Goal: Transaction & Acquisition: Subscribe to service/newsletter

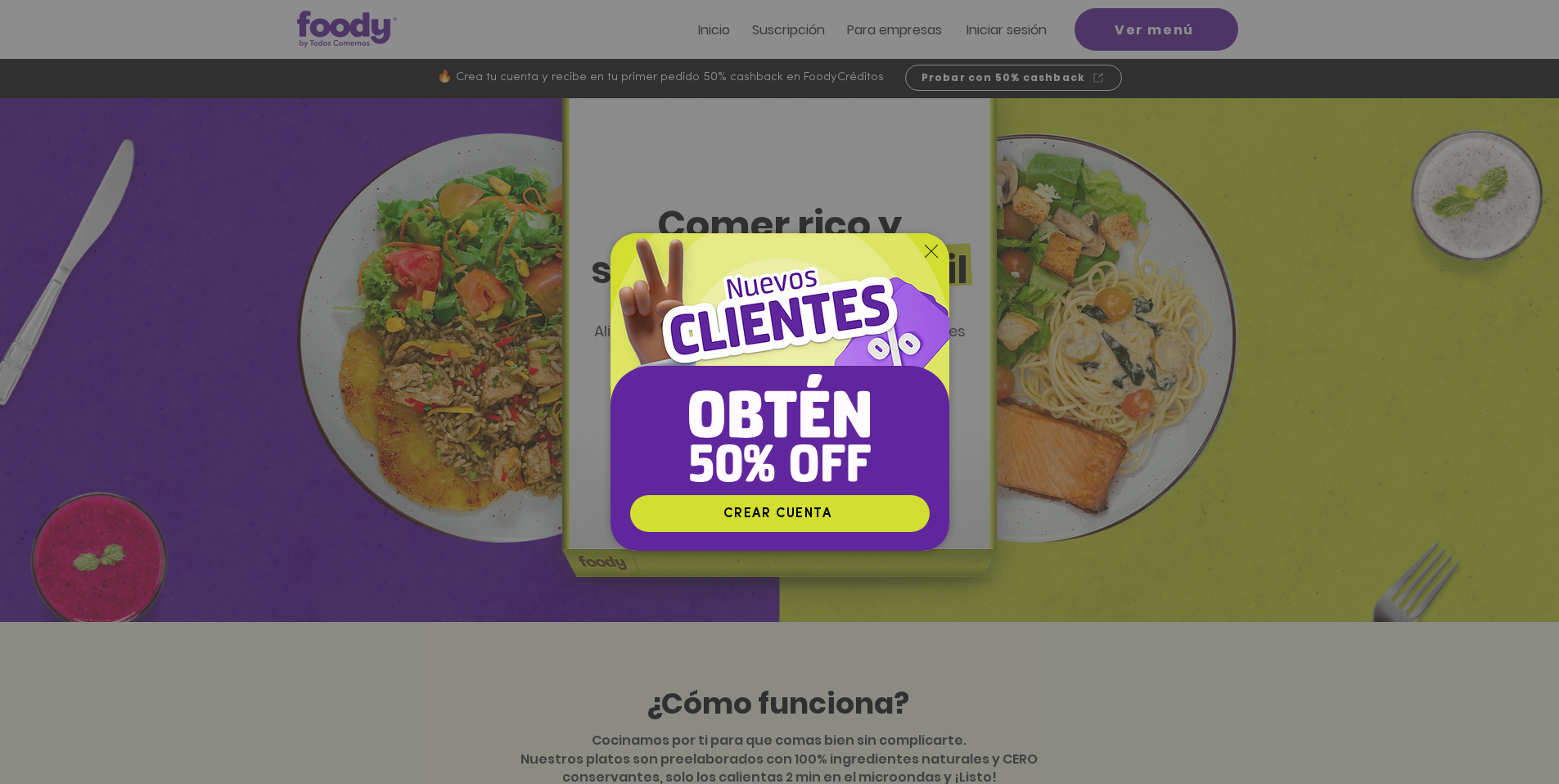
click at [929, 255] on icon "Volver al sitio" at bounding box center [931, 251] width 13 height 13
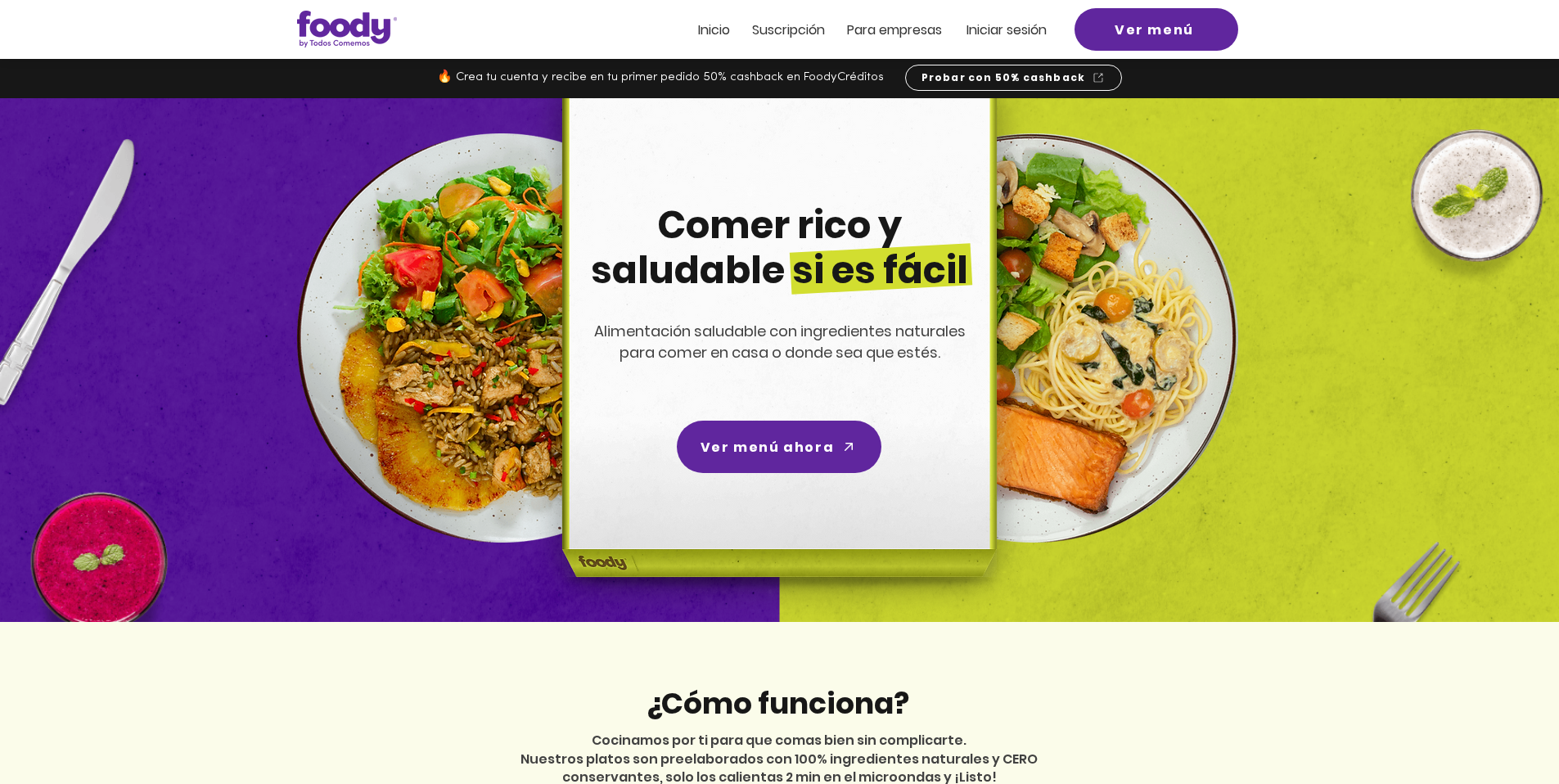
click at [798, 23] on span "Suscripción" at bounding box center [789, 30] width 73 height 19
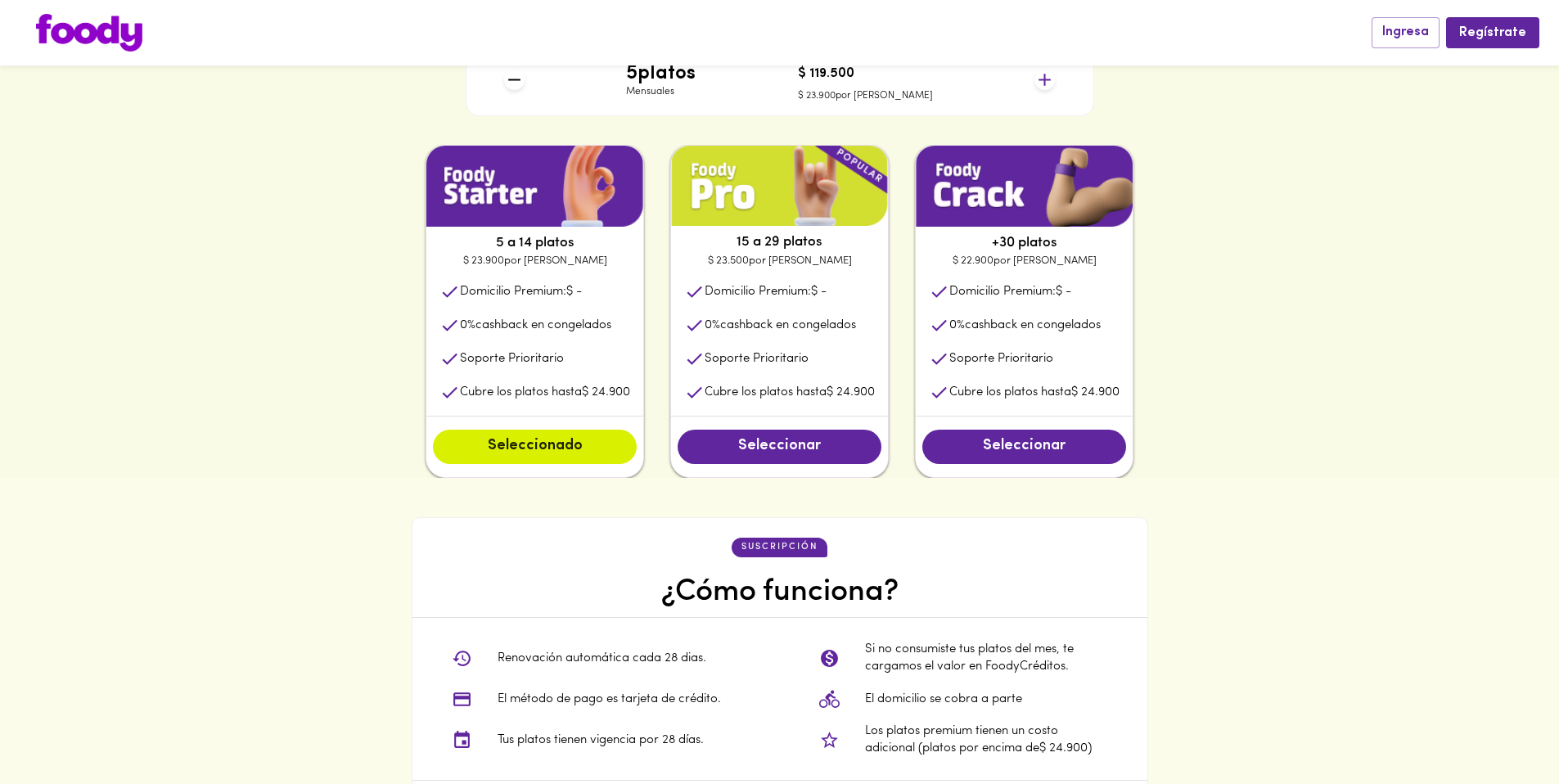
scroll to position [861, 0]
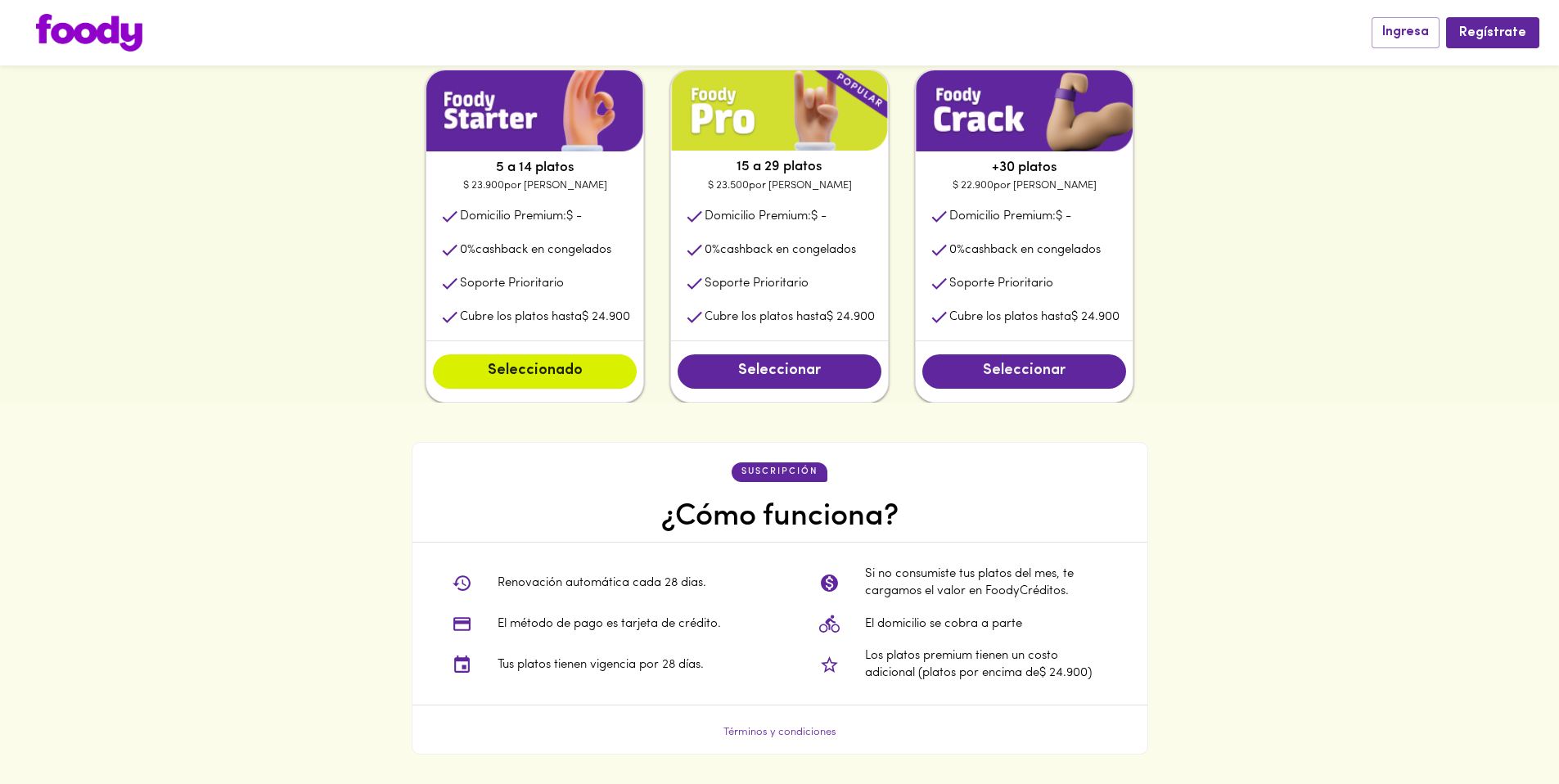
click at [1044, 375] on span "Seleccionar" at bounding box center [1024, 371] width 171 height 18
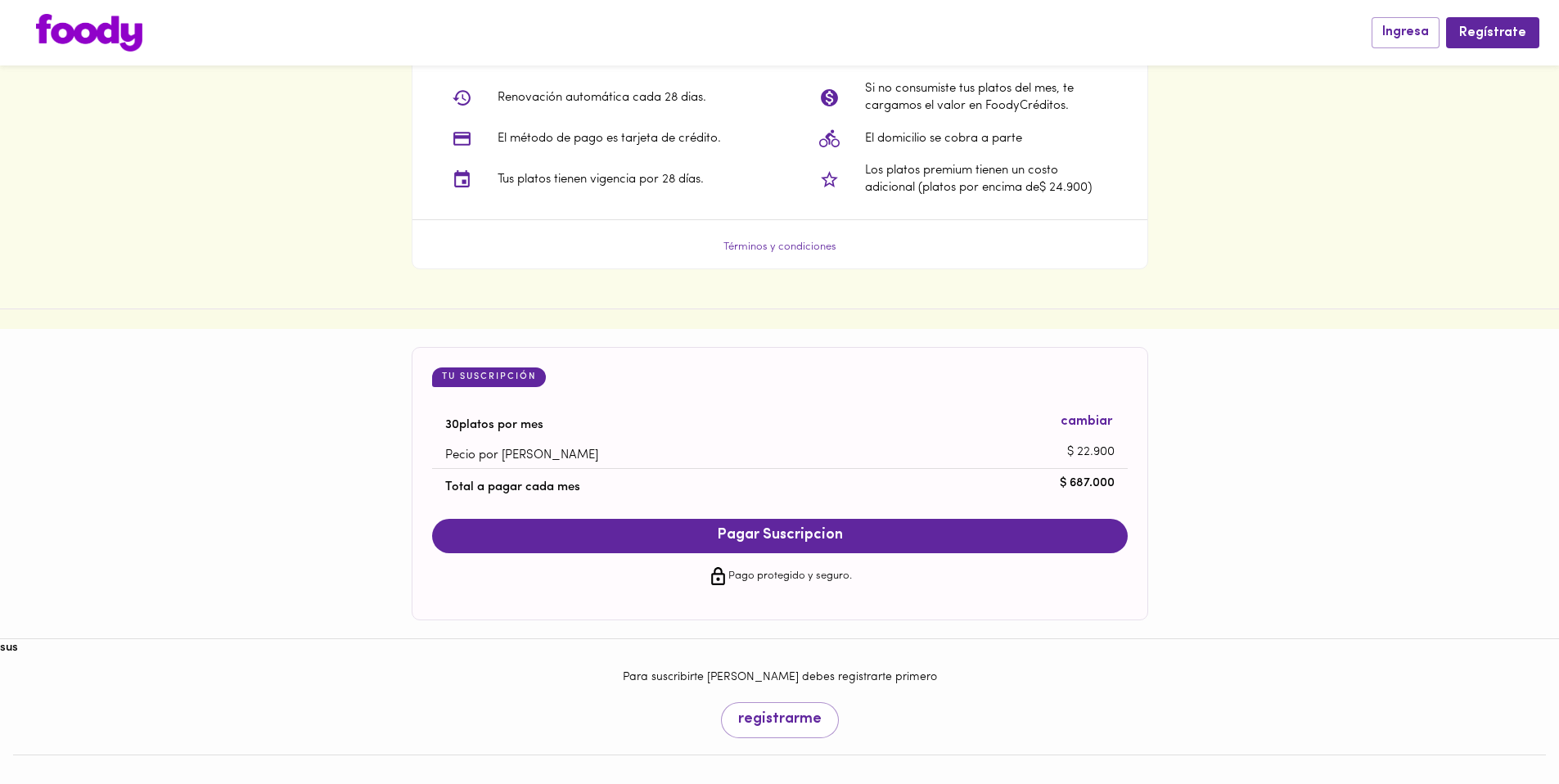
scroll to position [1350, 0]
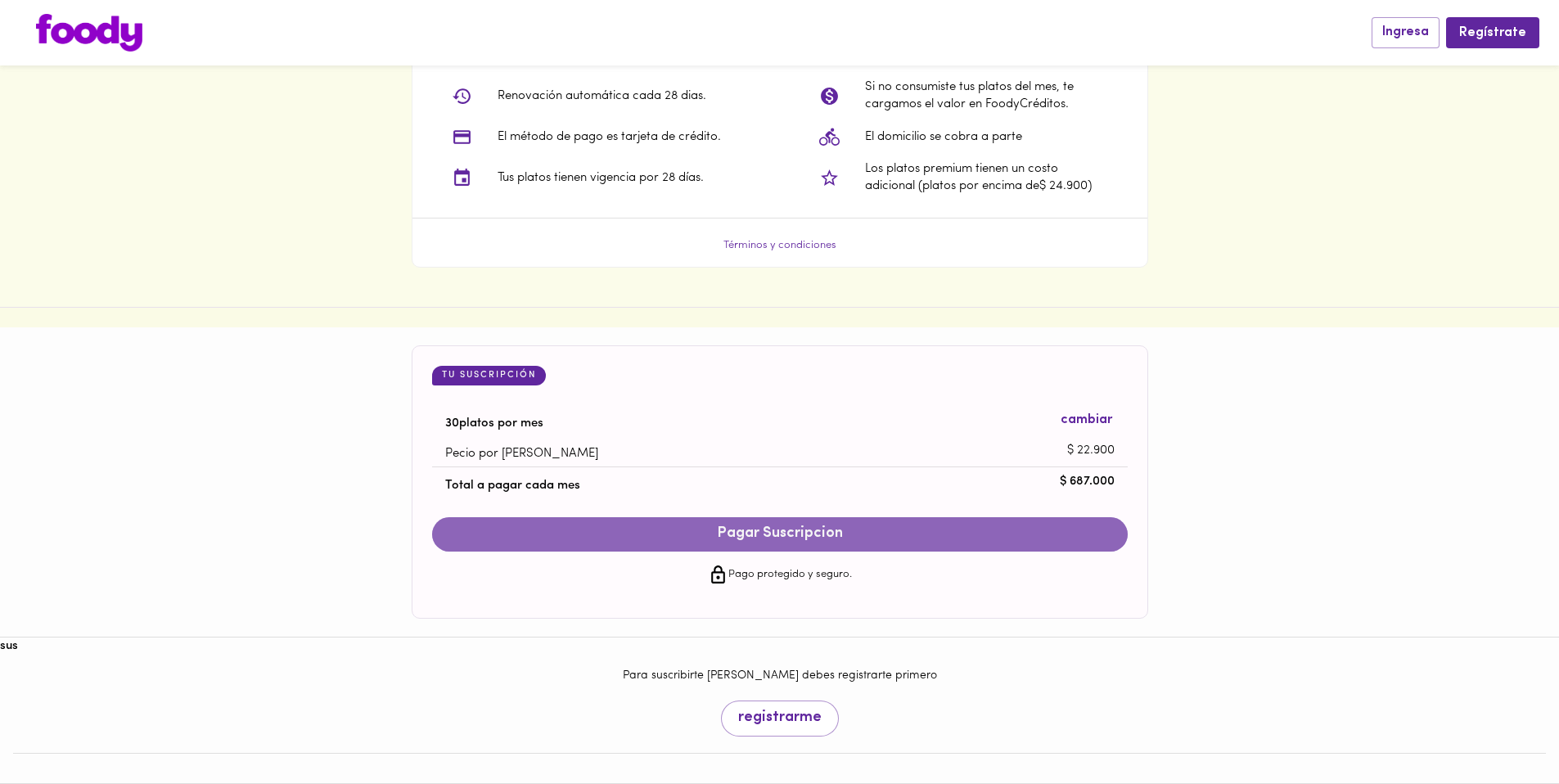
click at [827, 531] on span "Pagar Suscripcion" at bounding box center [780, 534] width 663 height 18
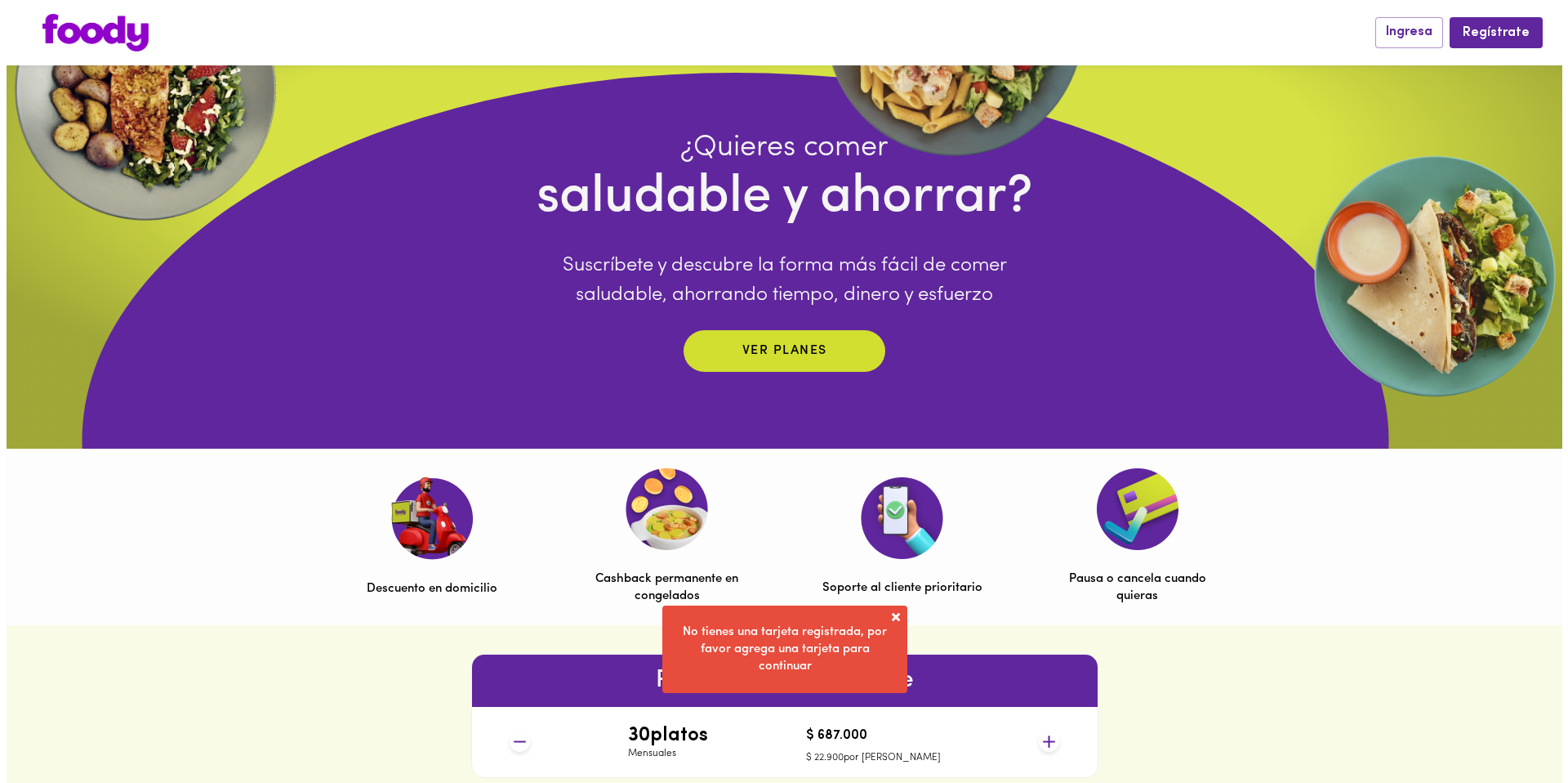
scroll to position [0, 0]
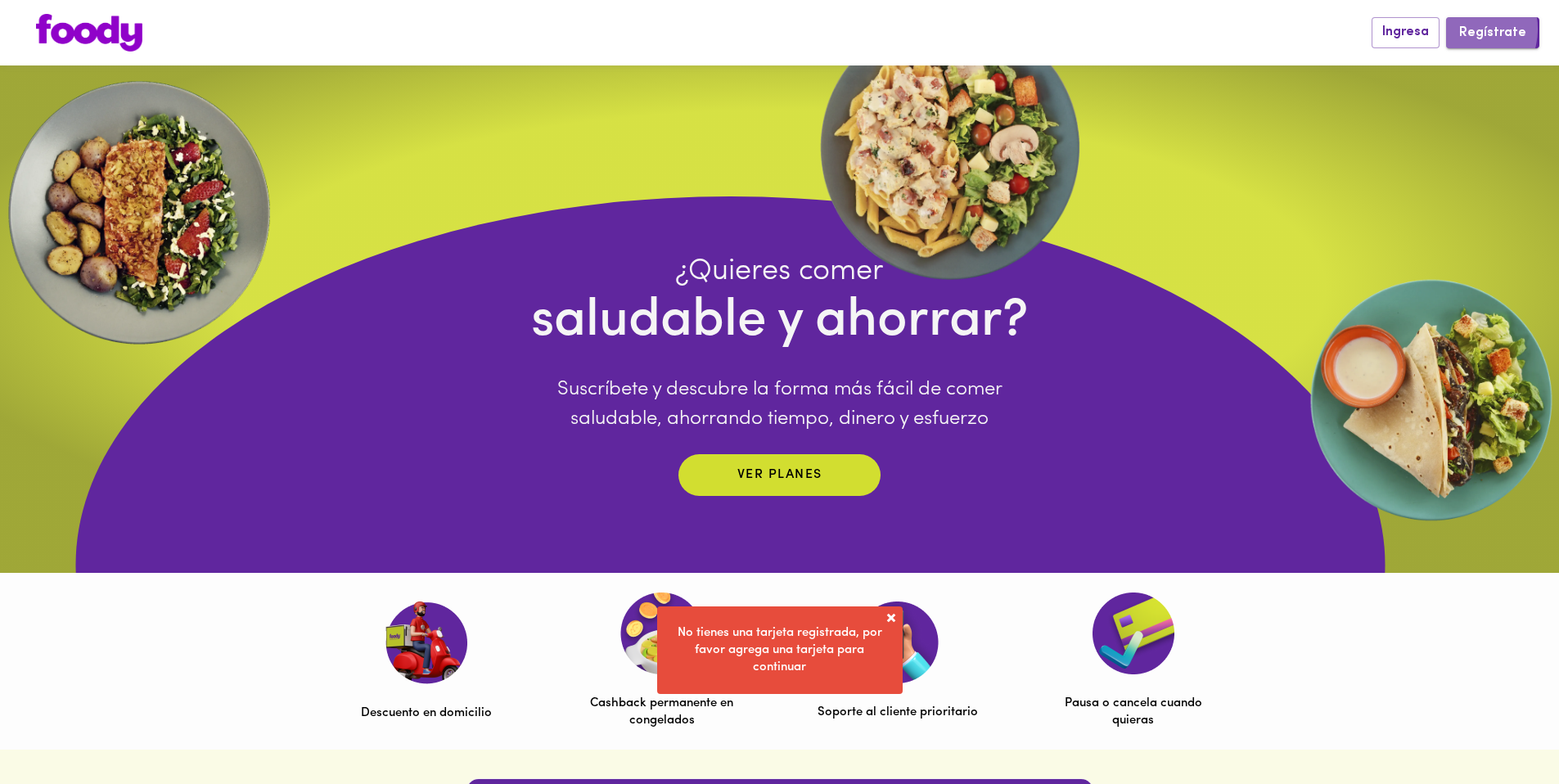
click at [1468, 29] on span "Regístrate" at bounding box center [1492, 33] width 68 height 16
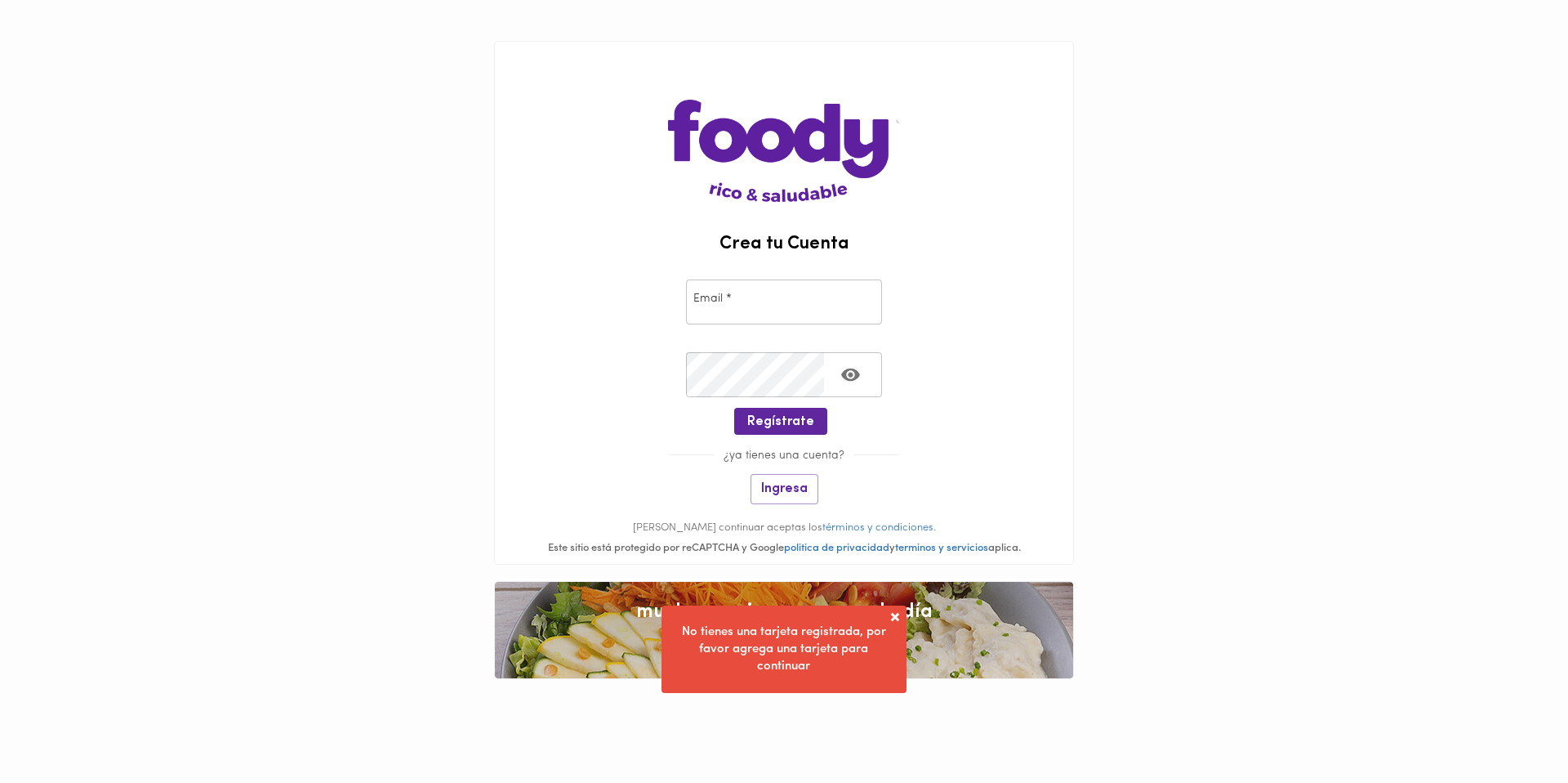
type input "[EMAIL_ADDRESS][DOMAIN_NAME]"
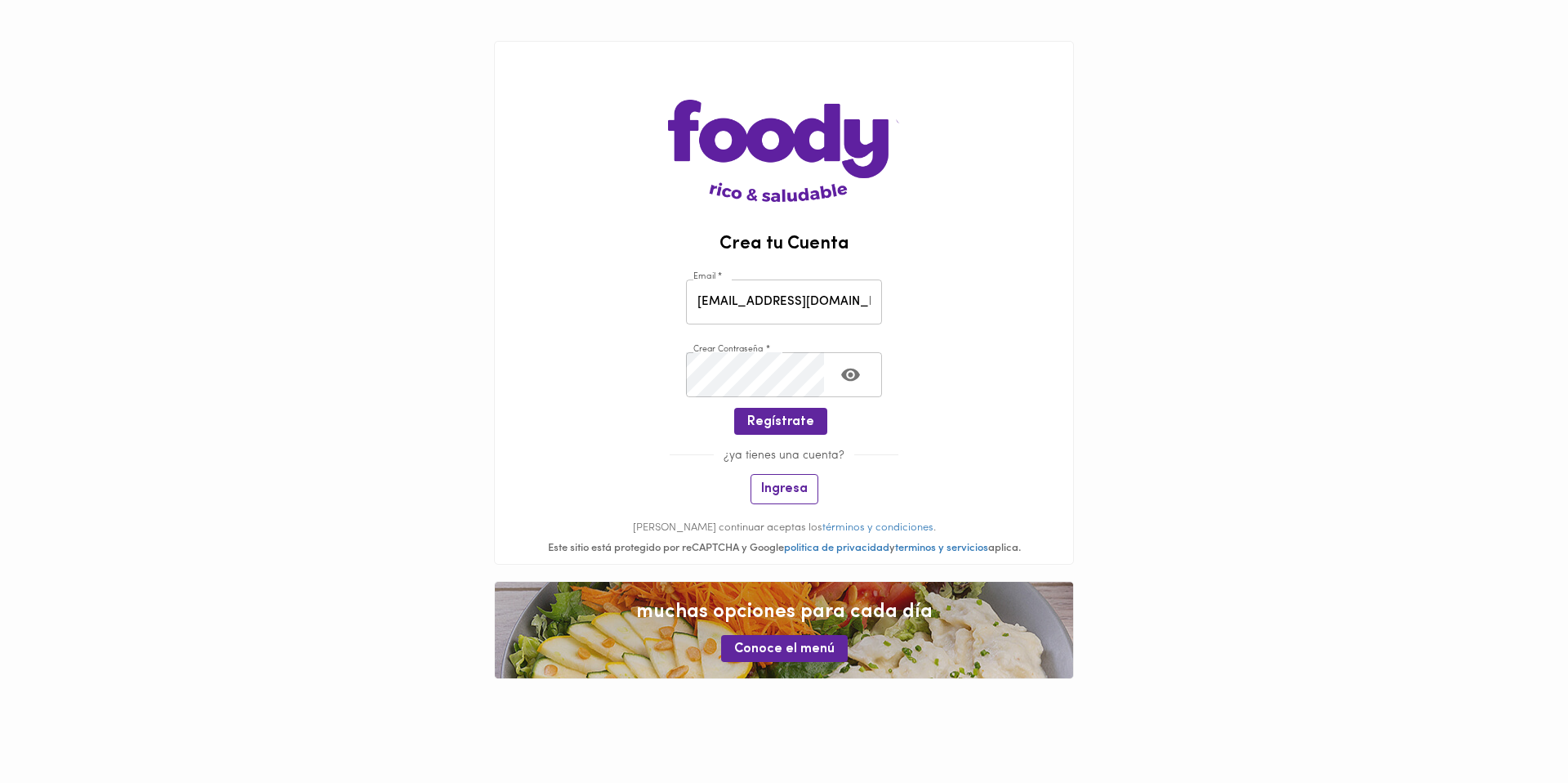
click at [790, 485] on span "Ingresa" at bounding box center [784, 489] width 47 height 16
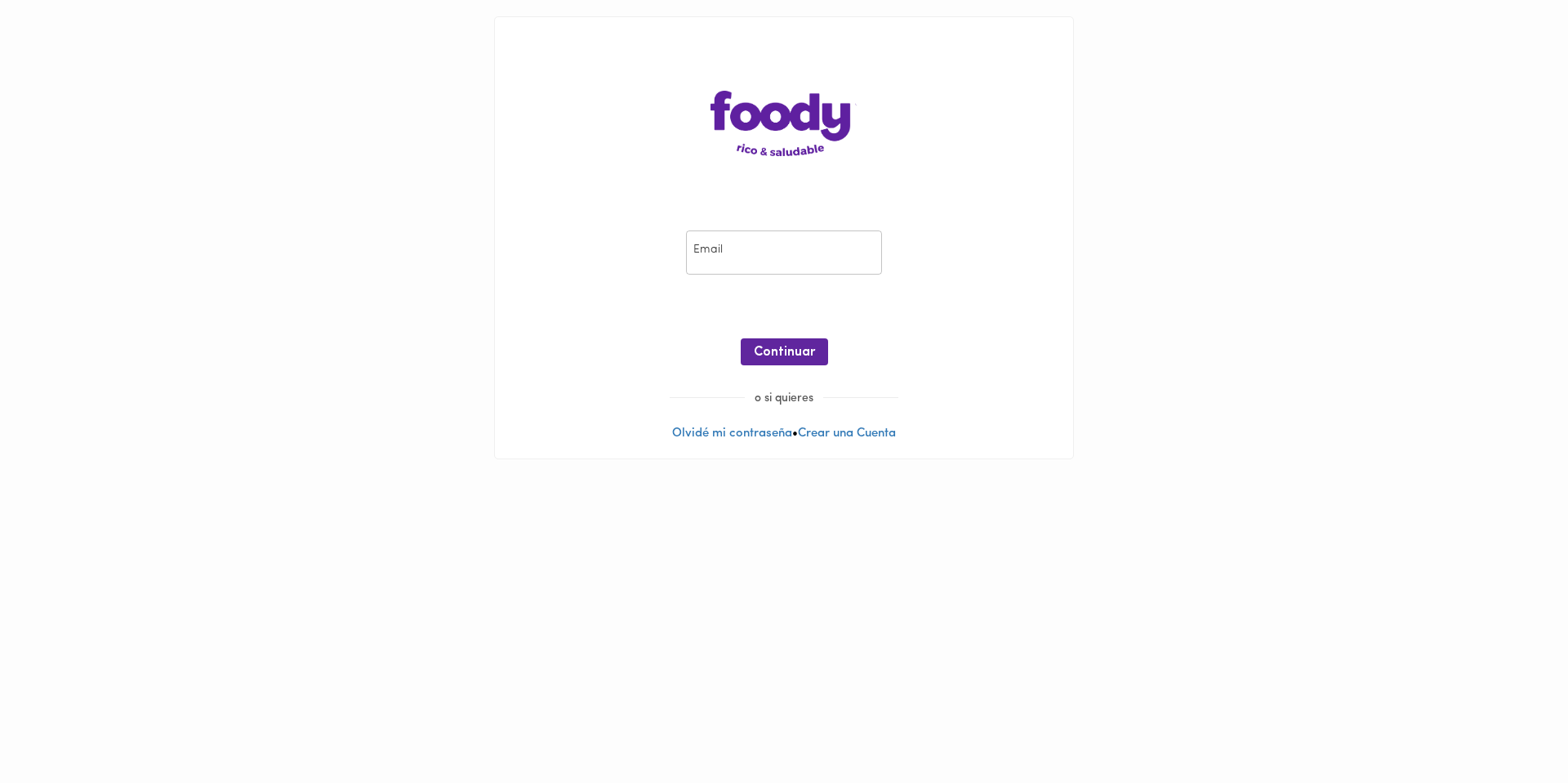
click at [785, 247] on input "email" at bounding box center [784, 253] width 196 height 45
type input "[EMAIL_ADDRESS][DOMAIN_NAME]"
click at [786, 350] on span "Continuar" at bounding box center [784, 353] width 61 height 16
click at [801, 352] on span "Ingresar" at bounding box center [784, 353] width 52 height 16
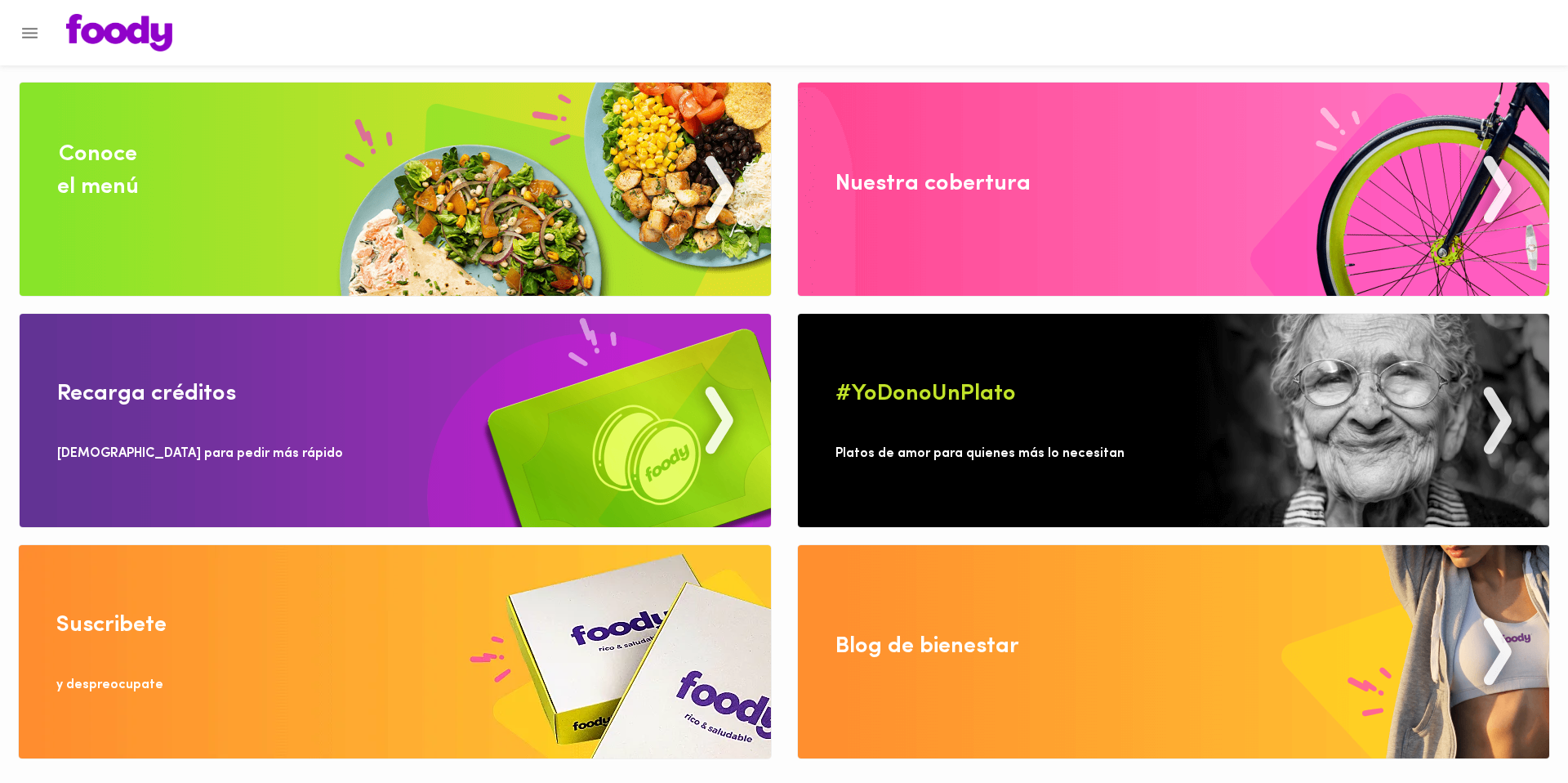
click at [511, 616] on img at bounding box center [395, 651] width 752 height 213
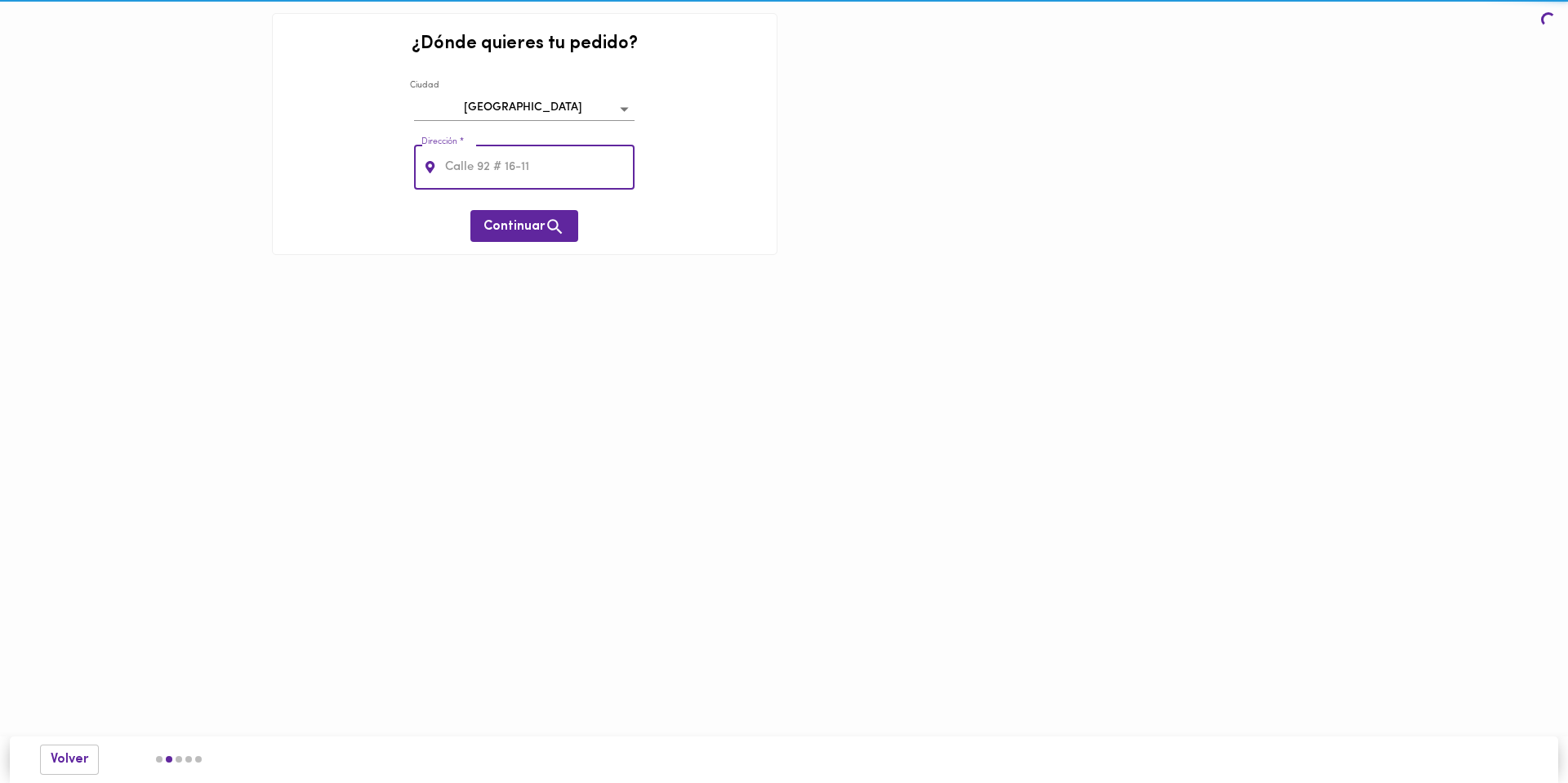
type input "[STREET_ADDRESS]"
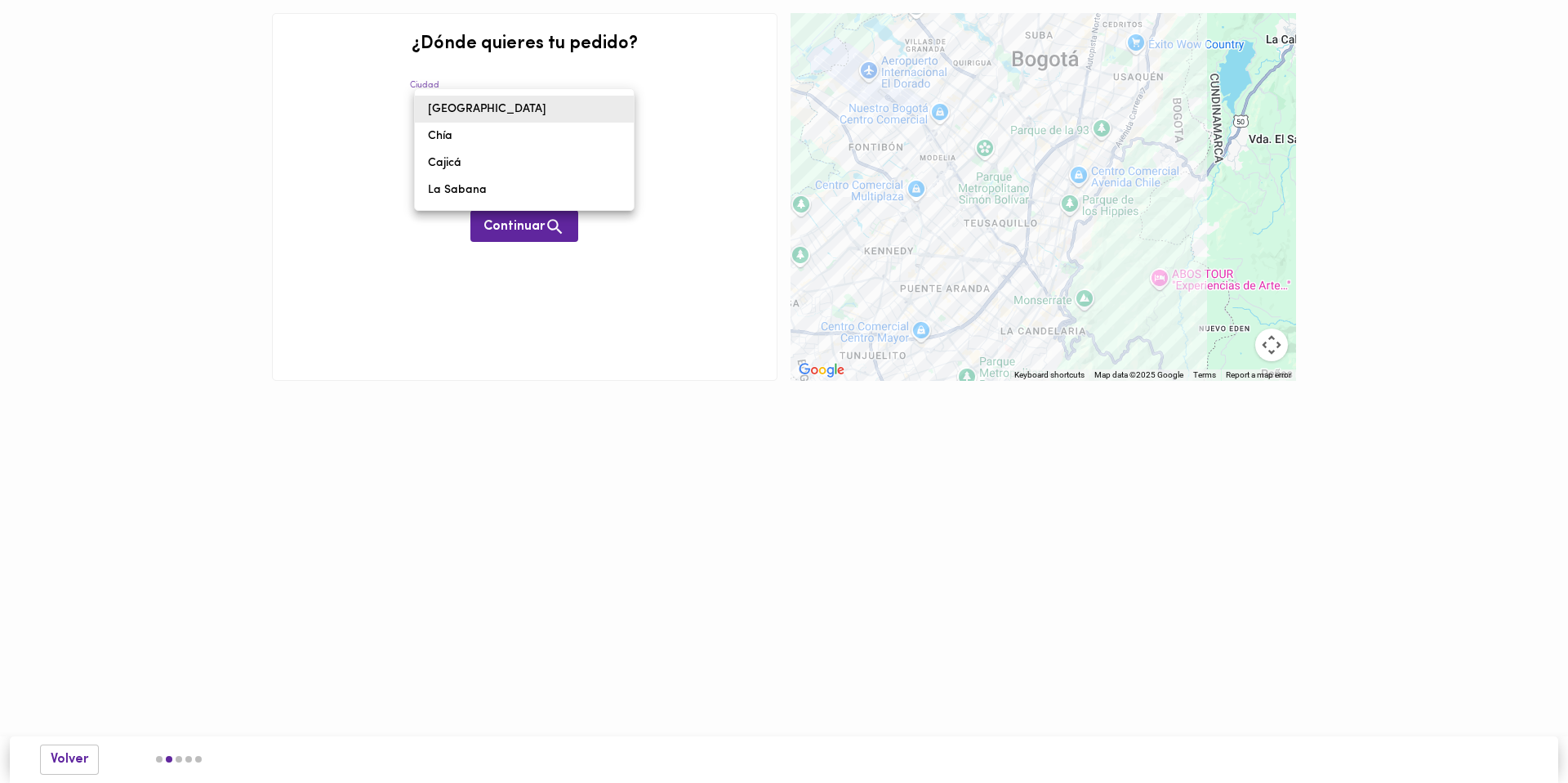
click at [620, 106] on body "¿Dónde quieres tu pedido? [GEOGRAPHIC_DATA] bogota Dirección * [STREET_ADDRESS]…" at bounding box center [784, 214] width 1568 height 430
click at [712, 163] on div at bounding box center [784, 392] width 1568 height 783
click at [560, 109] on body "¿Dónde quieres tu pedido? [GEOGRAPHIC_DATA] bogota Dirección * [STREET_ADDRESS]…" at bounding box center [784, 214] width 1568 height 430
click at [509, 129] on li "Chía" at bounding box center [524, 136] width 219 height 27
type input "chia"
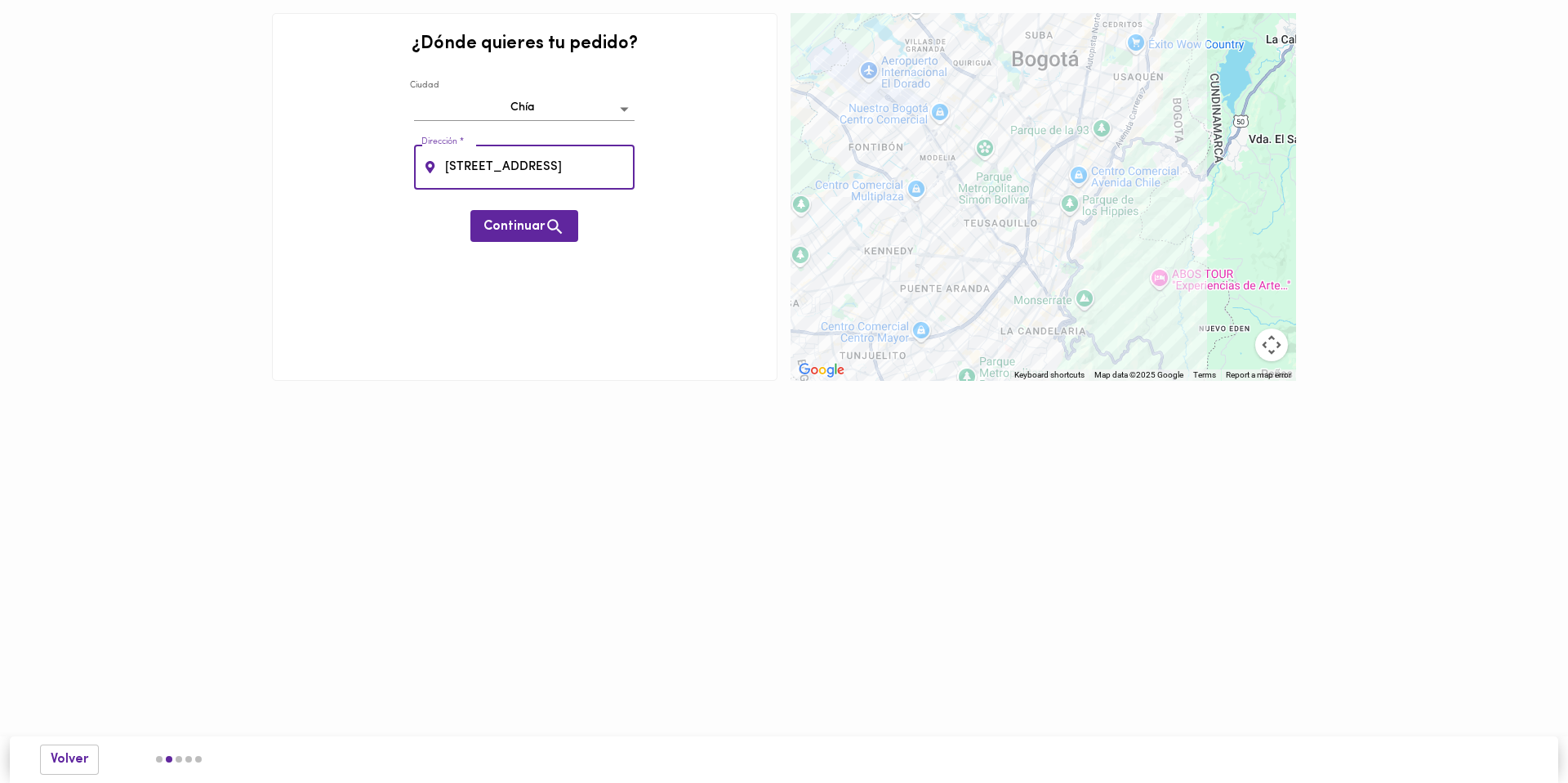
click at [618, 168] on input "[STREET_ADDRESS]" at bounding box center [538, 167] width 194 height 45
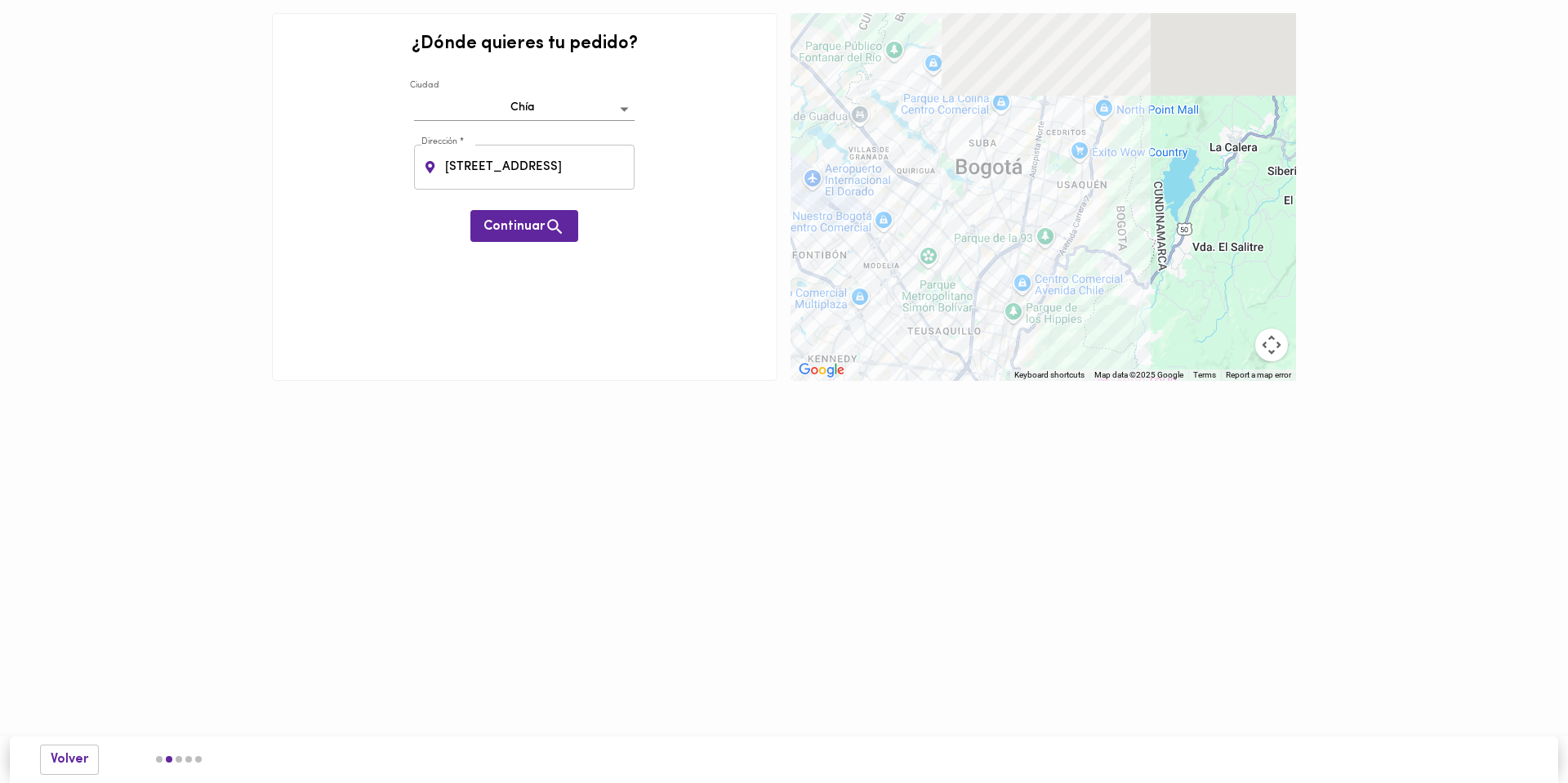
drag, startPoint x: 1153, startPoint y: 133, endPoint x: 1066, endPoint y: 302, distance: 190.1
click at [1066, 302] on div at bounding box center [1043, 196] width 505 height 367
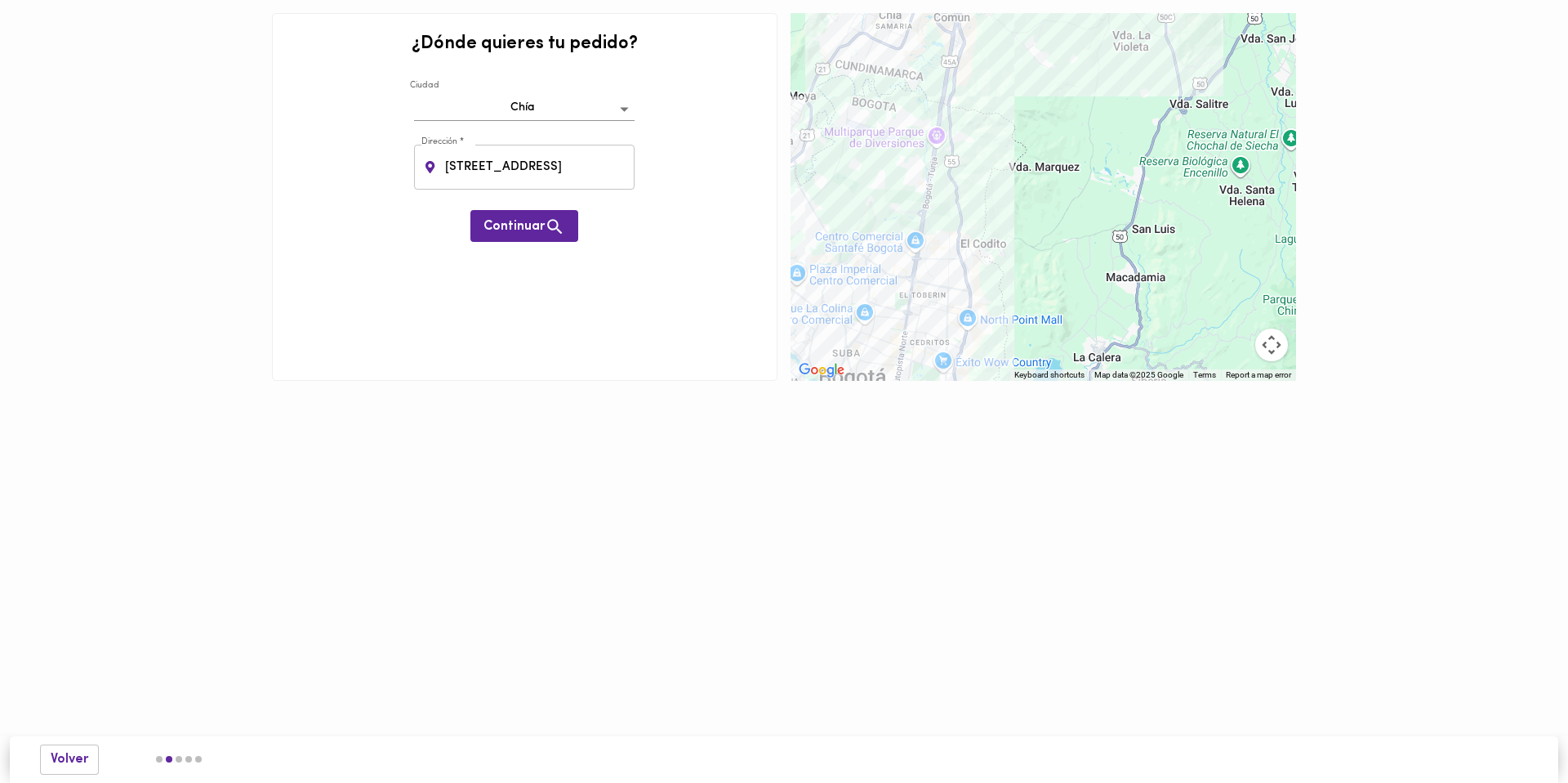
drag, startPoint x: 1172, startPoint y: 100, endPoint x: 1070, endPoint y: 245, distance: 177.3
click at [1070, 245] on div at bounding box center [1043, 196] width 505 height 367
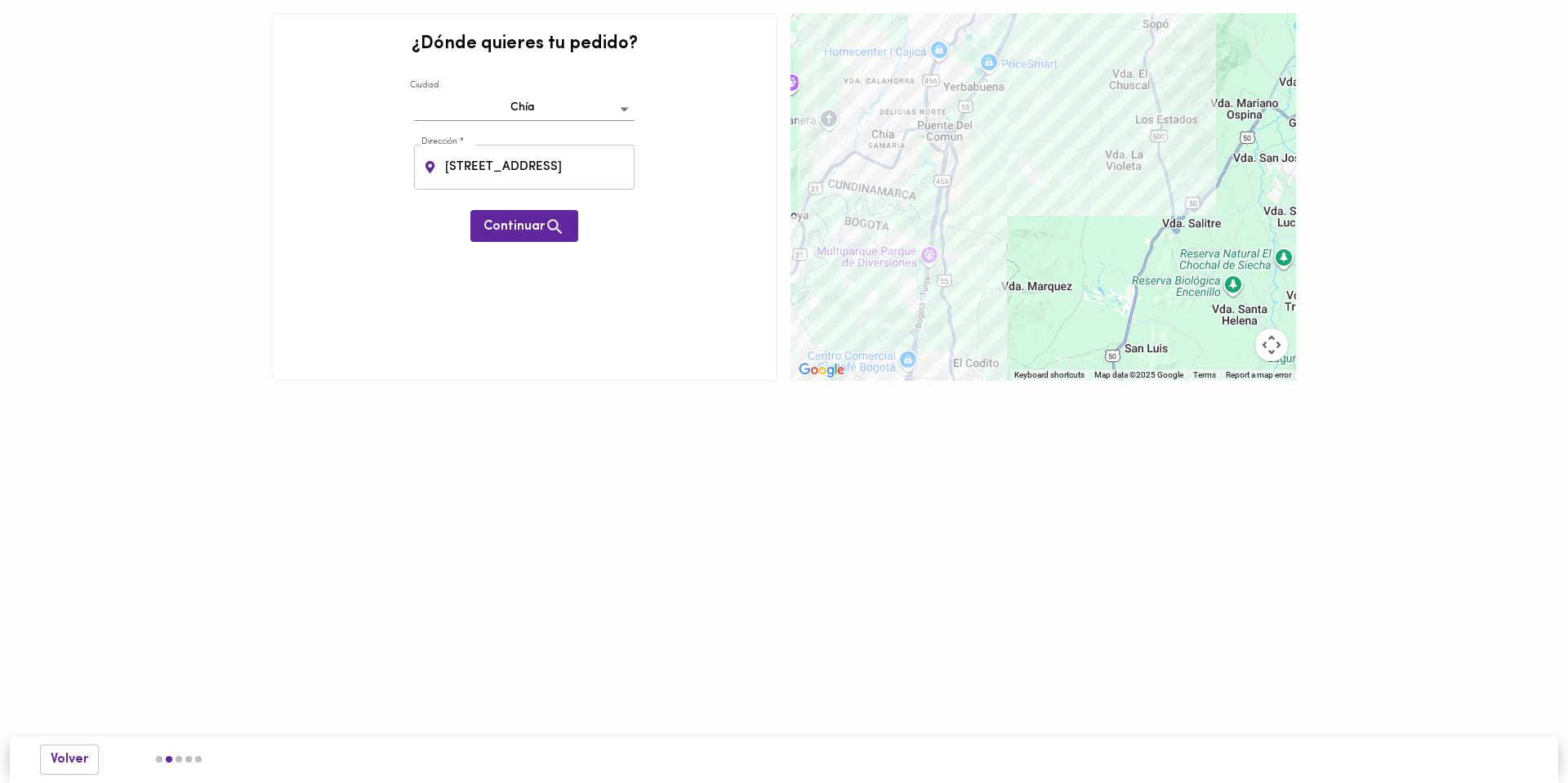
drag, startPoint x: 1069, startPoint y: 99, endPoint x: 1062, endPoint y: 231, distance: 132.2
click at [1062, 231] on div at bounding box center [1043, 196] width 505 height 367
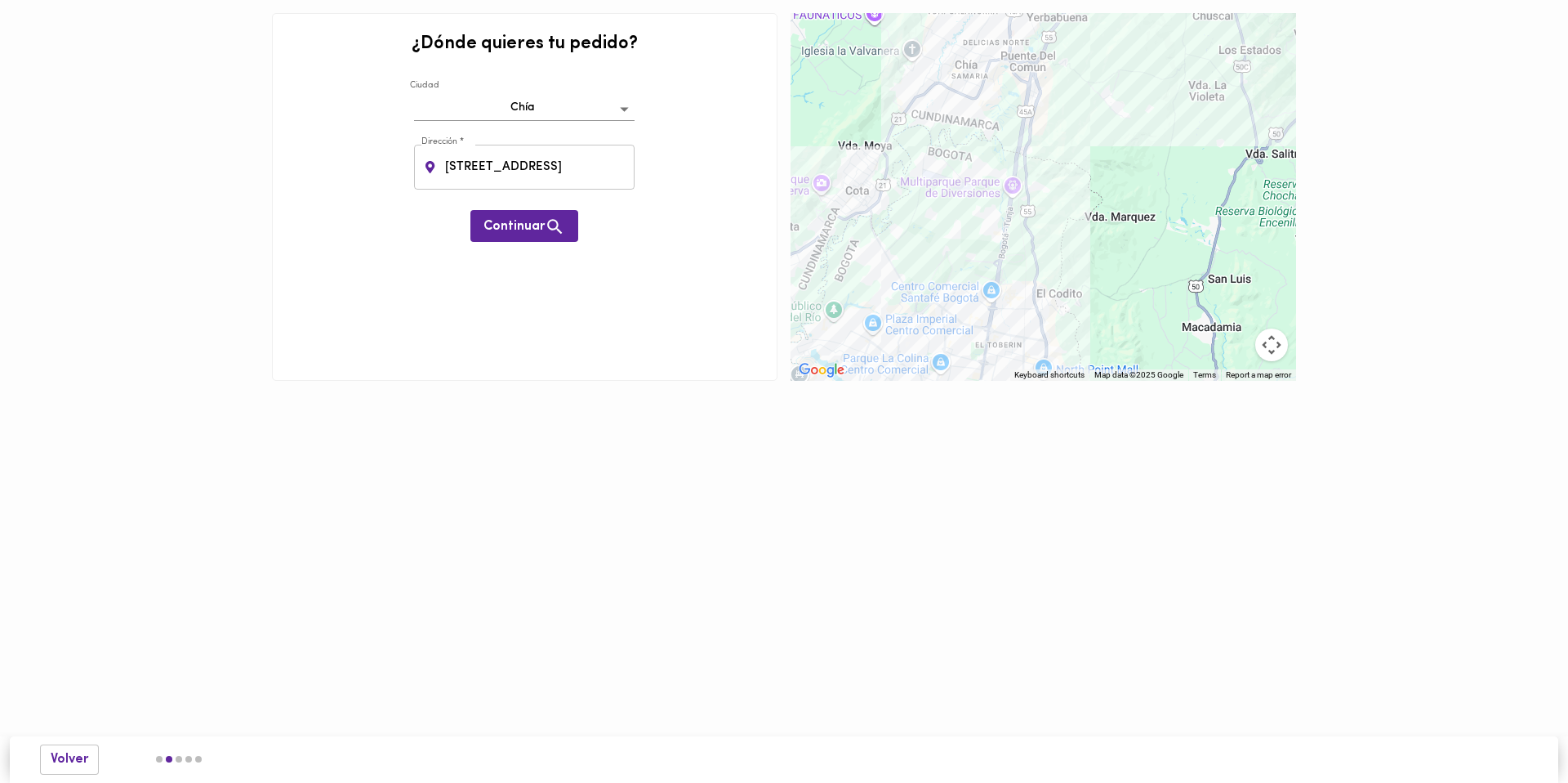
drag, startPoint x: 996, startPoint y: 254, endPoint x: 1088, endPoint y: 163, distance: 129.4
click at [1088, 163] on div at bounding box center [1043, 196] width 505 height 367
